Goal: Task Accomplishment & Management: Complete application form

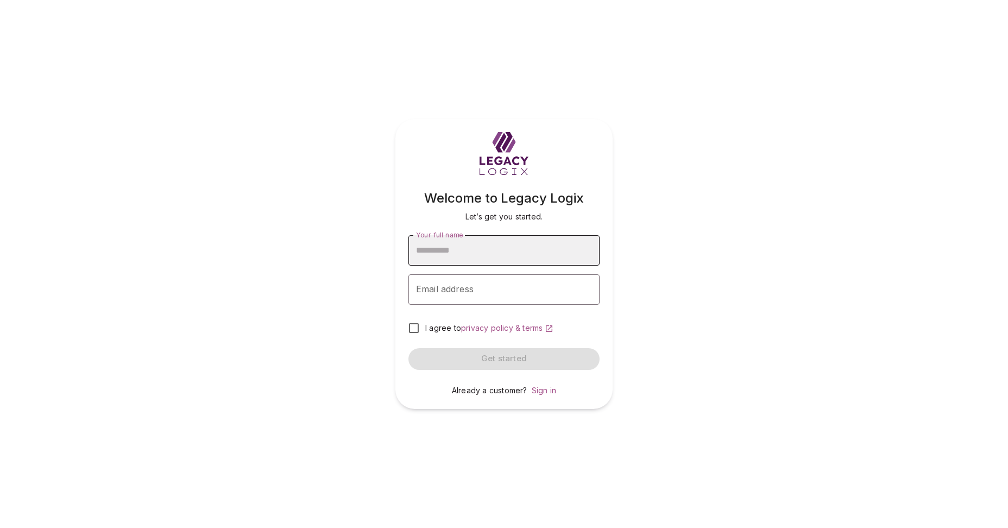
click at [517, 254] on input "Your full name" at bounding box center [504, 250] width 191 height 30
type input "**********"
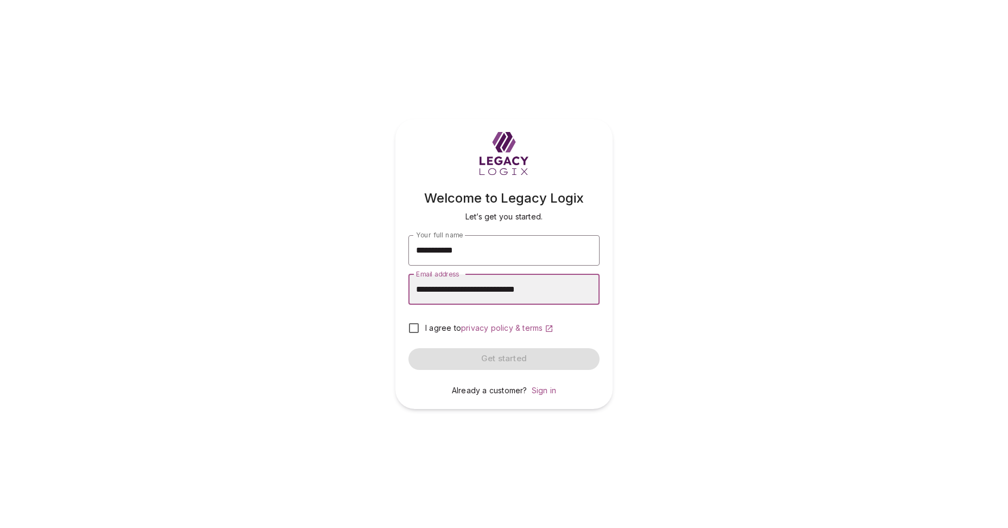
type input "**********"
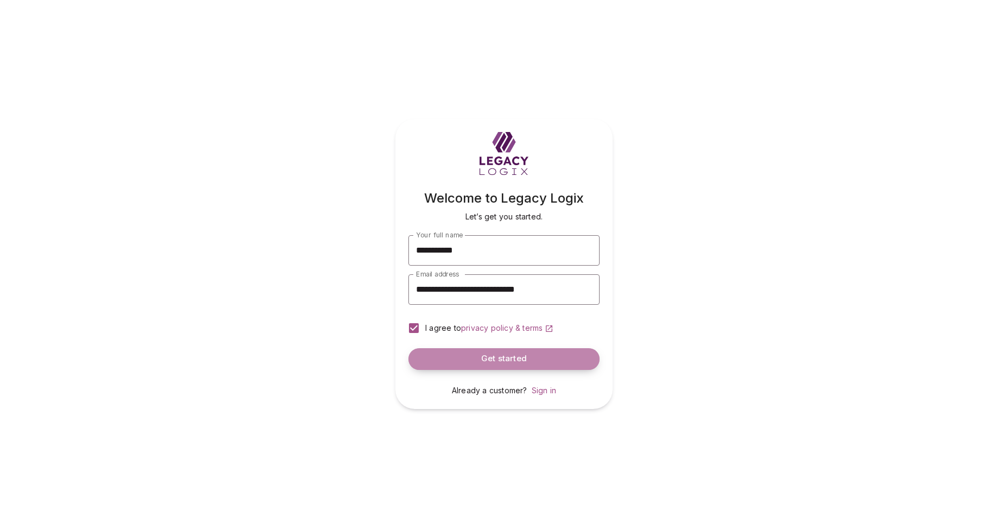
click at [479, 358] on button "Get started" at bounding box center [504, 359] width 191 height 22
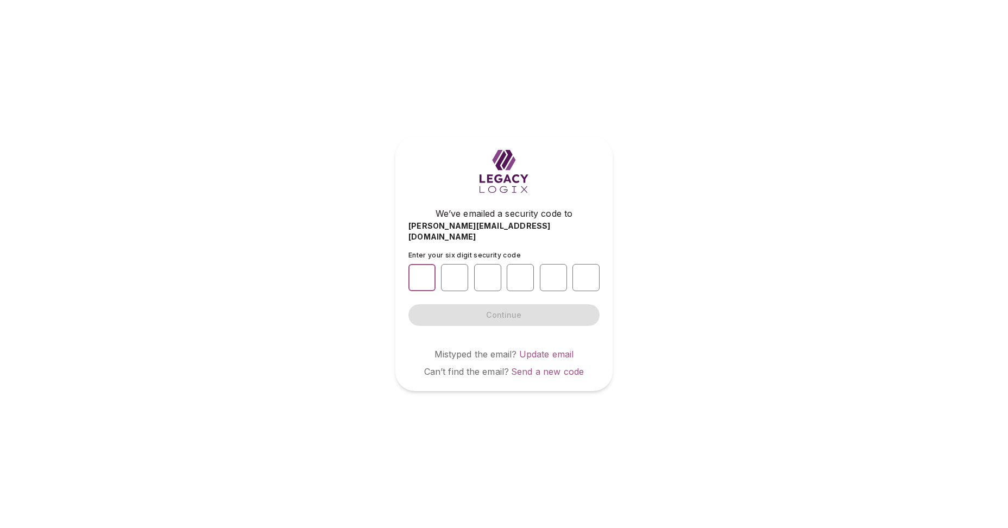
click at [425, 274] on input "number" at bounding box center [422, 277] width 27 height 27
type input "*"
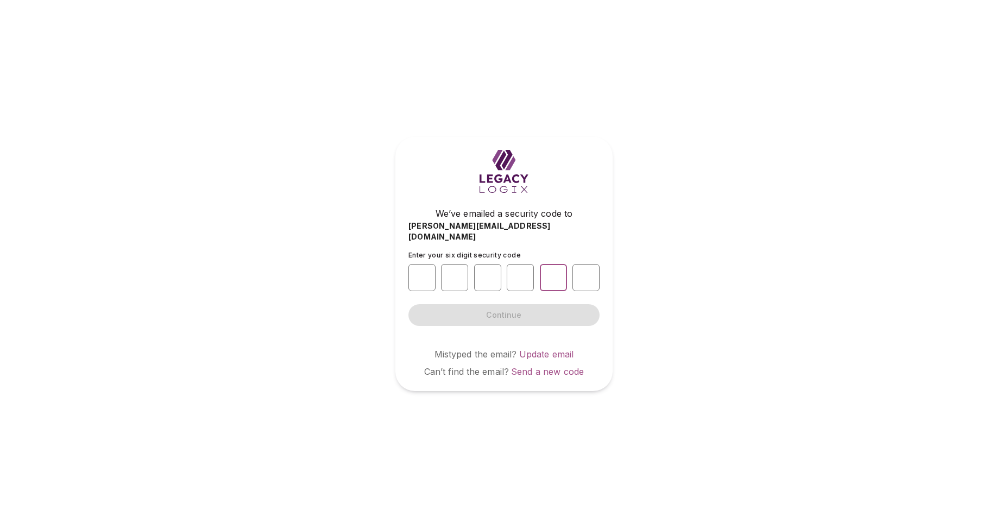
type input "*"
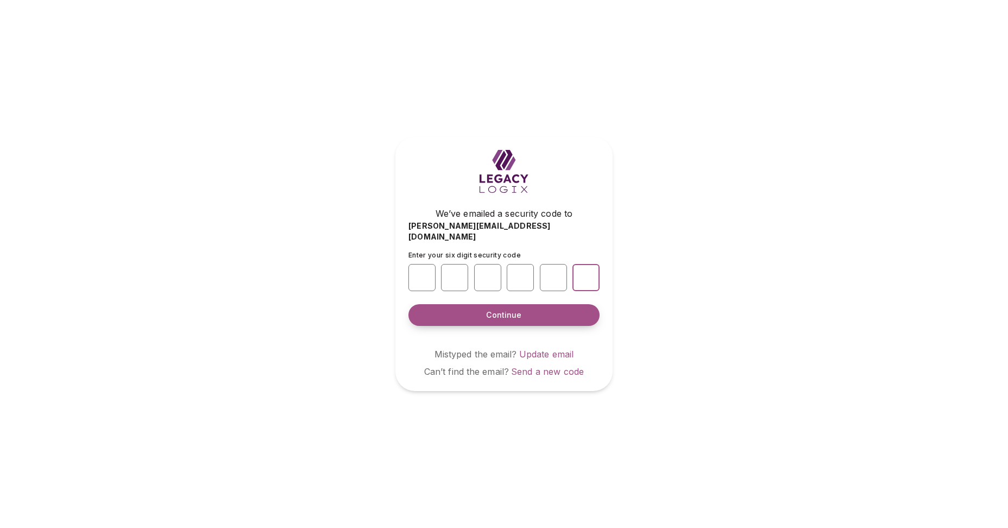
type input "*"
click at [498, 310] on span "Continue" at bounding box center [503, 315] width 35 height 11
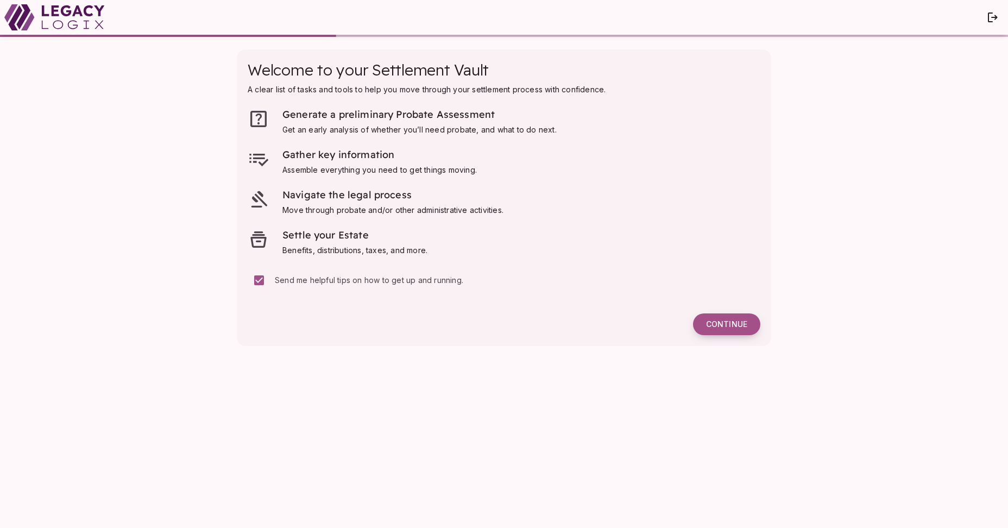
click at [725, 325] on span "Continue" at bounding box center [726, 324] width 41 height 10
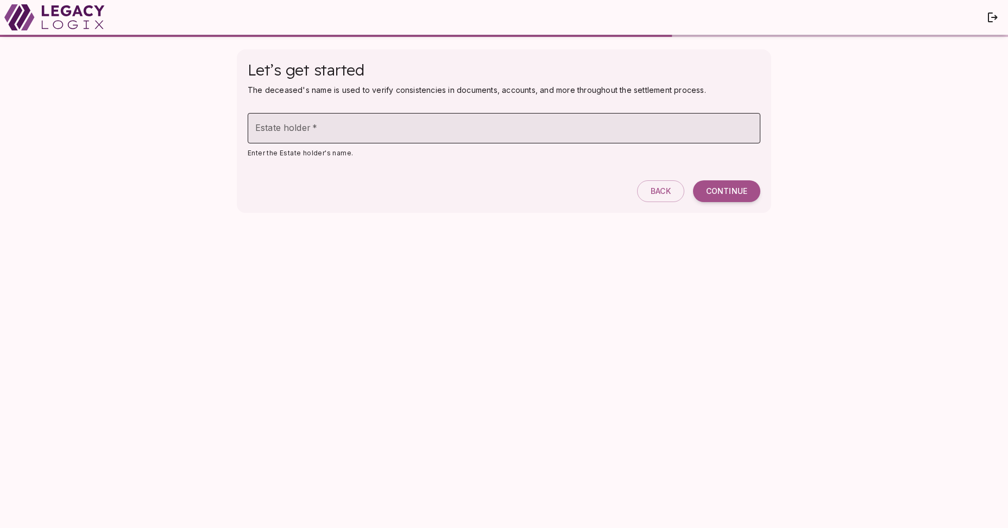
click at [372, 129] on input "Estate holder   *" at bounding box center [504, 128] width 513 height 30
type input "**********"
click at [730, 186] on span "Continue" at bounding box center [726, 191] width 41 height 10
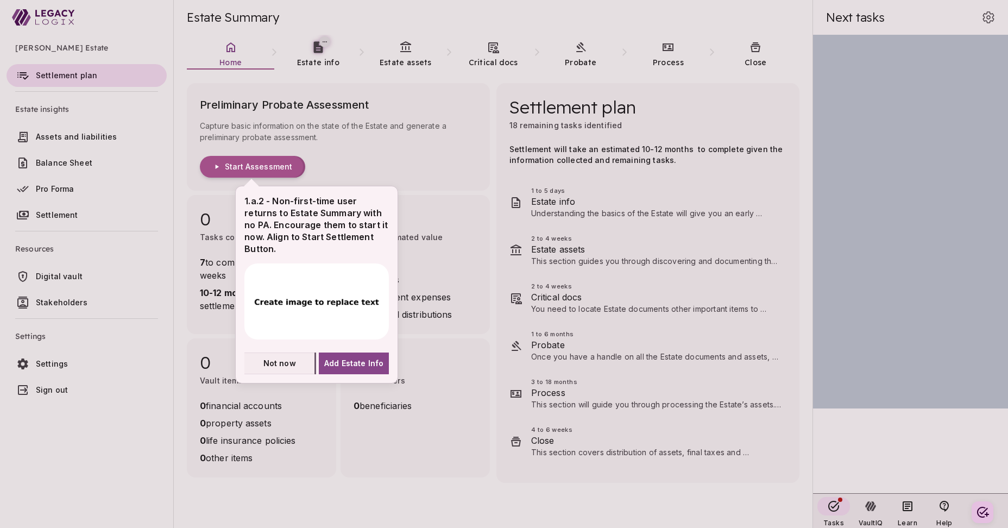
click at [280, 364] on span "Not now" at bounding box center [280, 363] width 33 height 11
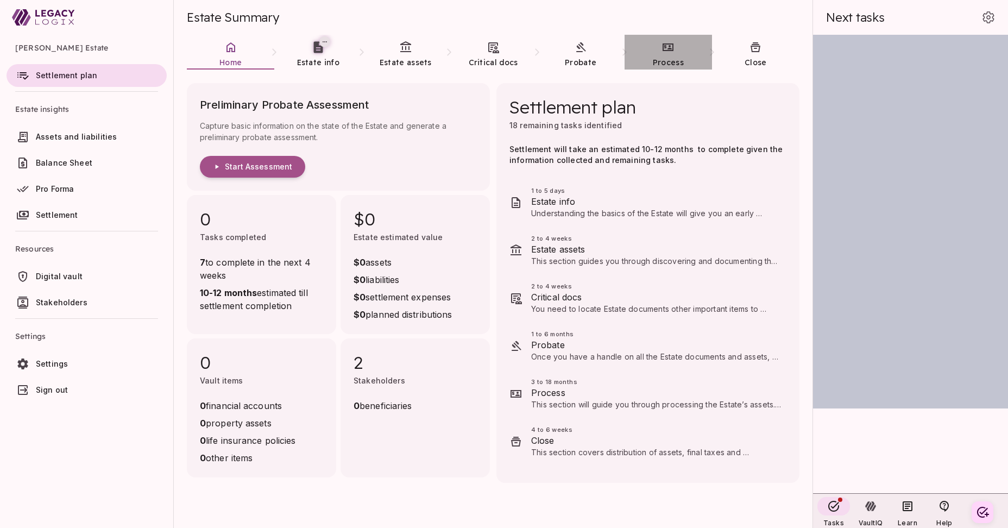
click at [673, 49] on icon at bounding box center [668, 47] width 11 height 8
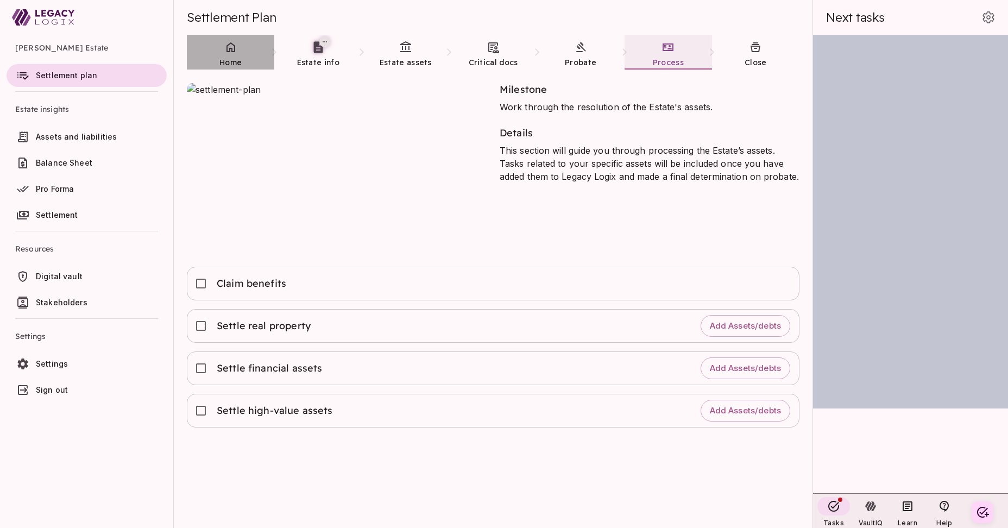
click at [229, 61] on span "Home" at bounding box center [231, 63] width 22 height 10
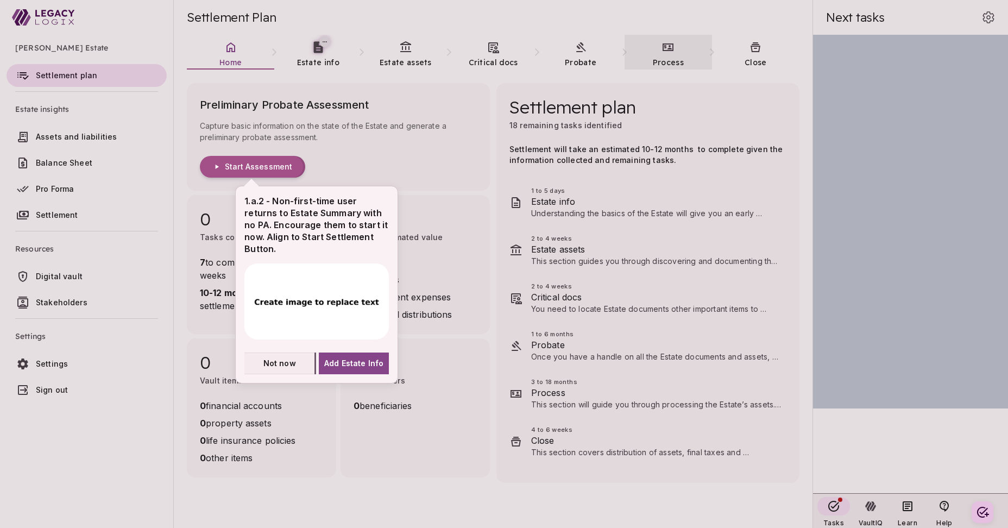
click at [282, 361] on span "Not now" at bounding box center [280, 363] width 33 height 11
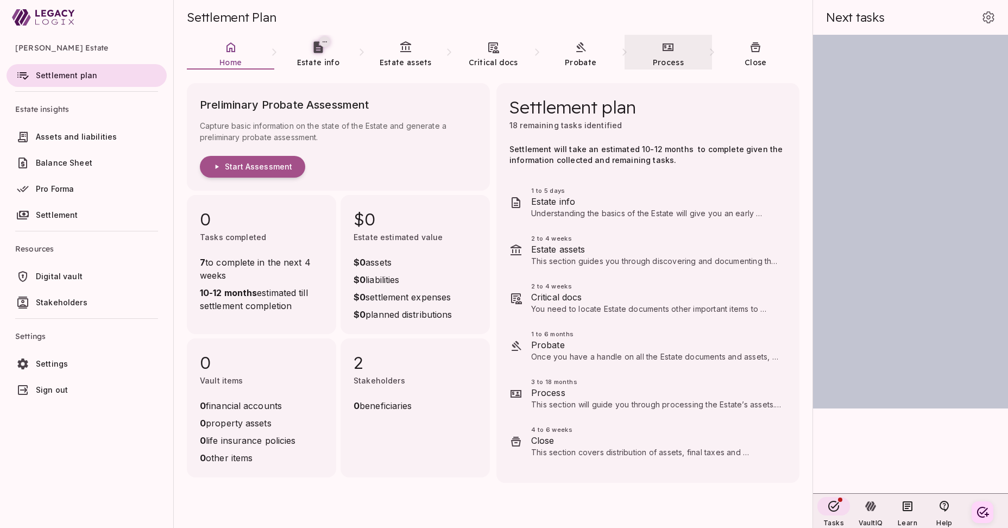
click at [674, 53] on icon at bounding box center [668, 47] width 13 height 13
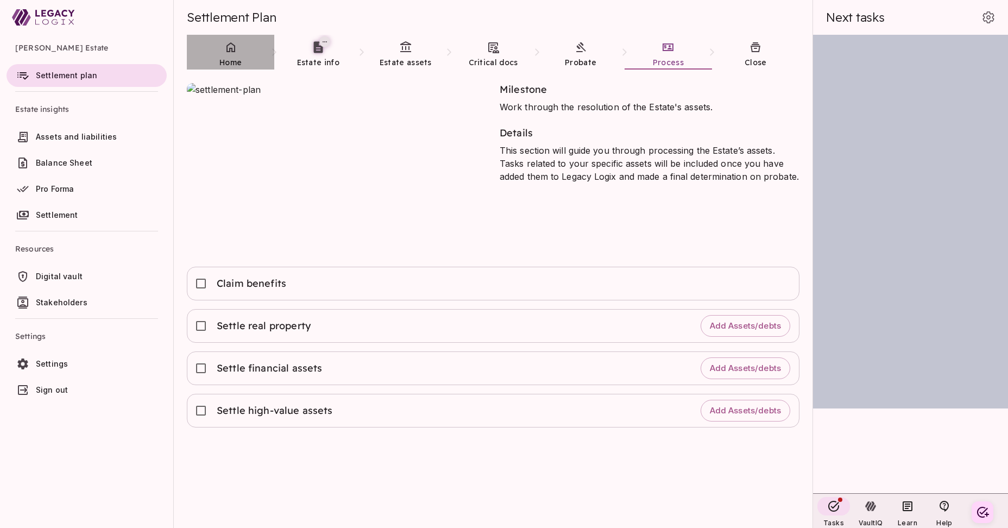
click at [230, 53] on icon at bounding box center [230, 47] width 13 height 13
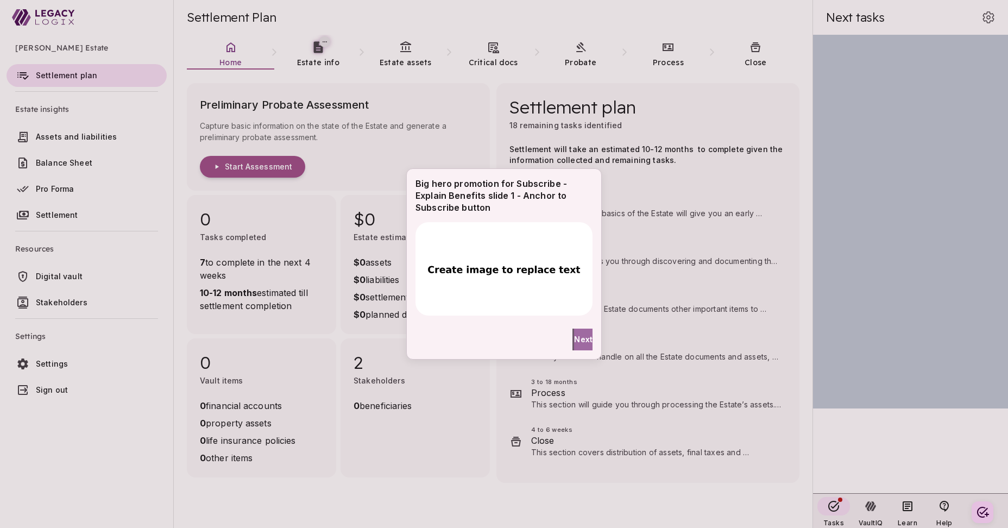
click at [578, 338] on span "Next" at bounding box center [583, 339] width 18 height 11
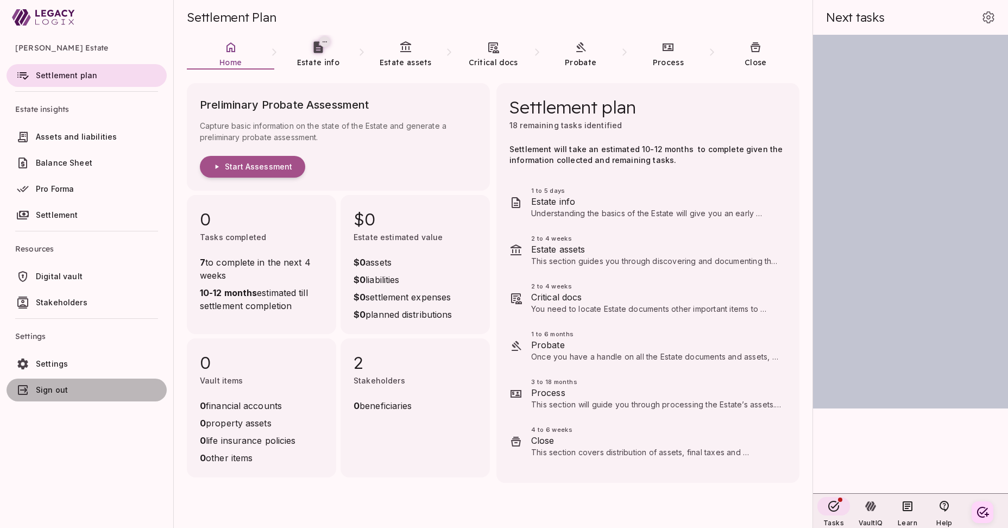
click at [76, 388] on span "Sign out" at bounding box center [99, 390] width 127 height 11
